Goal: Check status: Check status

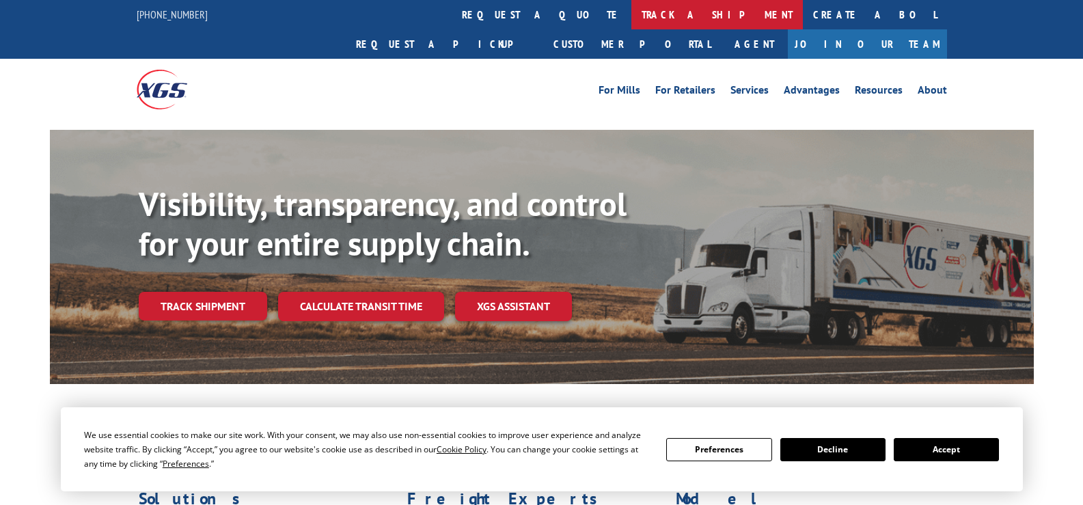
click at [631, 13] on link "track a shipment" at bounding box center [716, 14] width 171 height 29
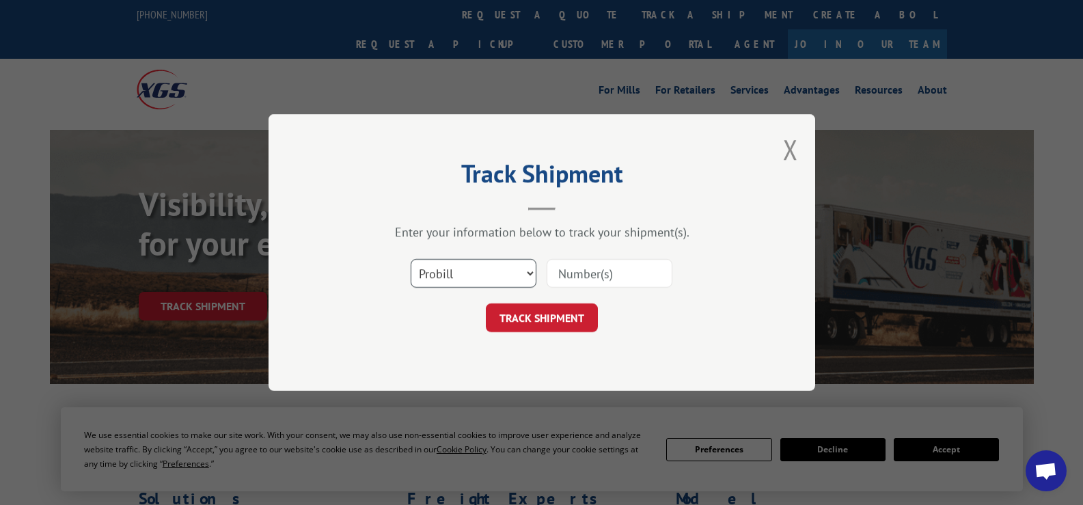
click at [497, 277] on select "Select category... Probill BOL PO" at bounding box center [473, 273] width 126 height 29
select select "bol"
click at [410, 259] on select "Select category... Probill BOL PO" at bounding box center [473, 273] width 126 height 29
paste input "50865010"
type input "50865010"
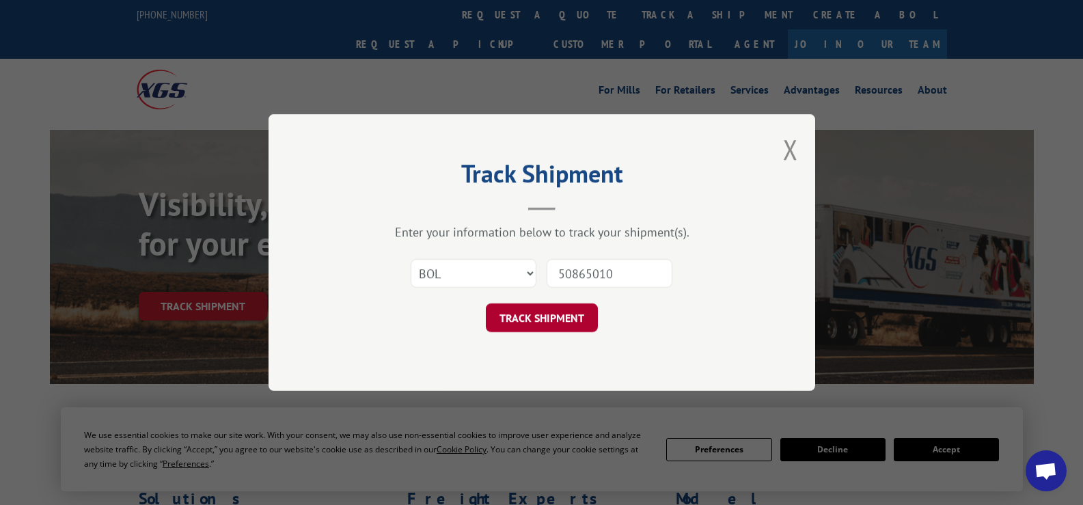
click at [558, 312] on button "TRACK SHIPMENT" at bounding box center [542, 317] width 112 height 29
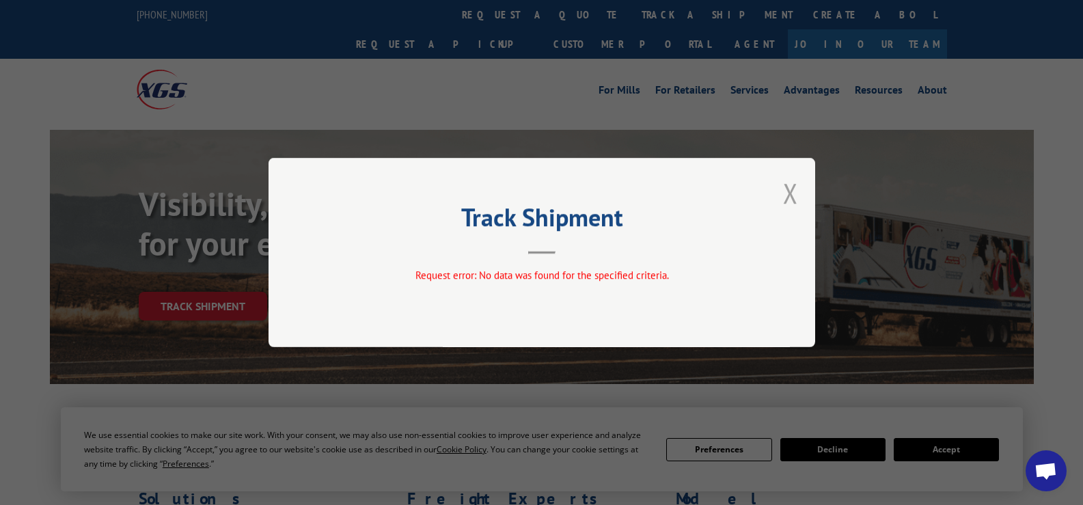
click at [789, 198] on button "Close modal" at bounding box center [790, 193] width 15 height 36
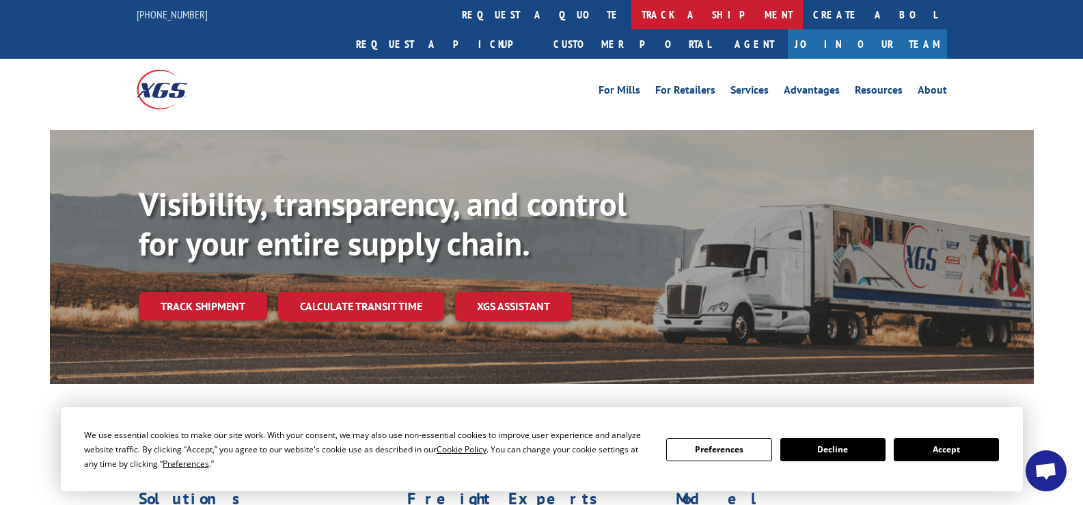
click at [631, 13] on link "track a shipment" at bounding box center [716, 14] width 171 height 29
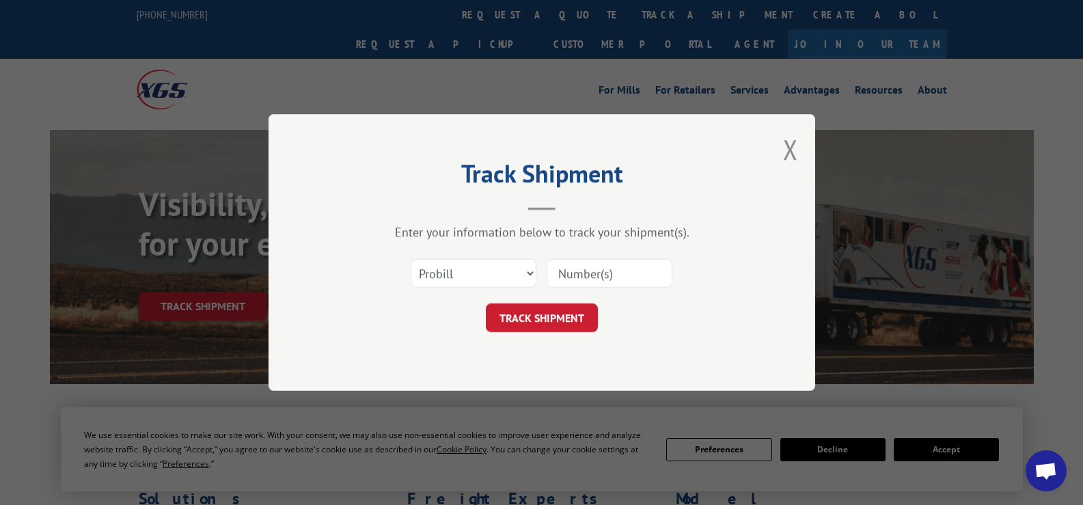
click at [580, 257] on div at bounding box center [609, 272] width 126 height 31
click at [580, 267] on input at bounding box center [609, 273] width 126 height 29
paste input "50865010"
type input "50865010"
click at [570, 316] on button "TRACK SHIPMENT" at bounding box center [542, 317] width 112 height 29
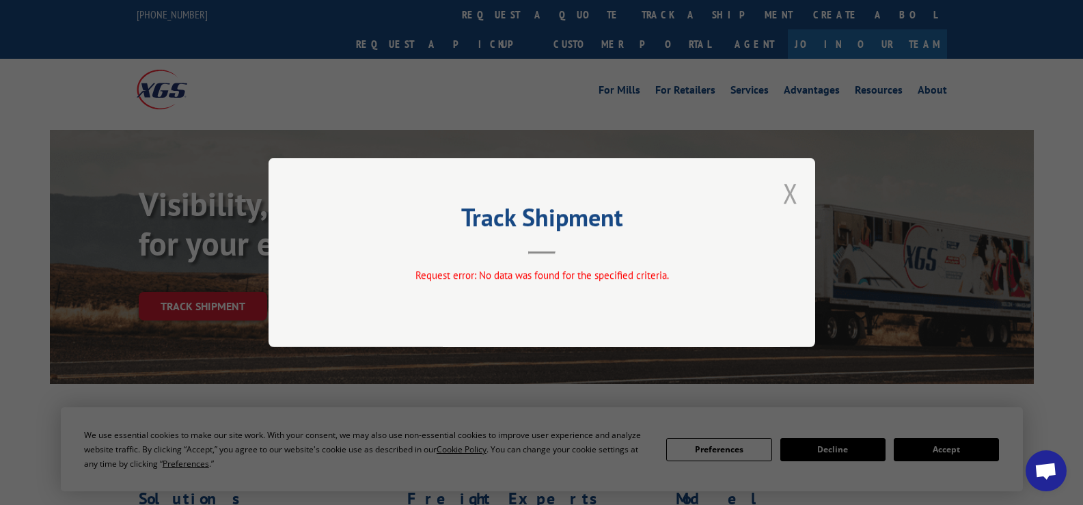
click at [784, 194] on button "Close modal" at bounding box center [790, 193] width 15 height 36
